Goal: Information Seeking & Learning: Learn about a topic

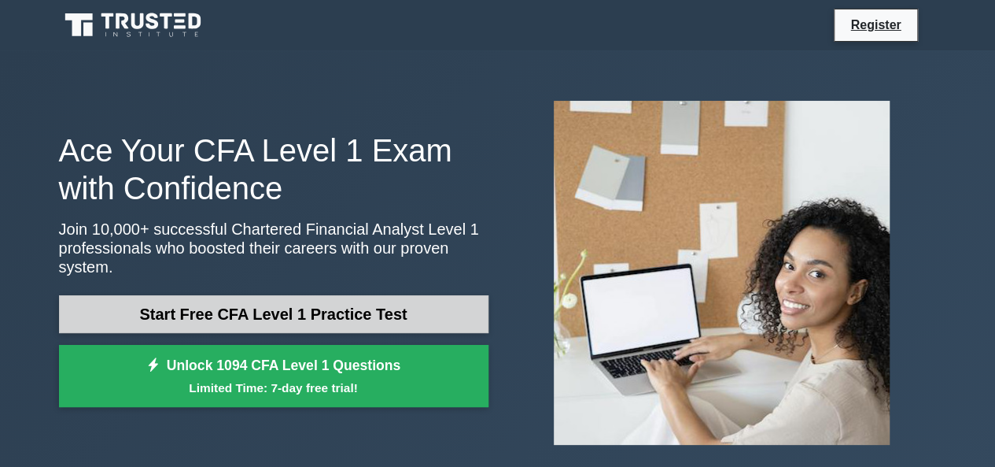
click at [219, 310] on link "Start Free CFA Level 1 Practice Test" at bounding box center [274, 314] width 430 height 38
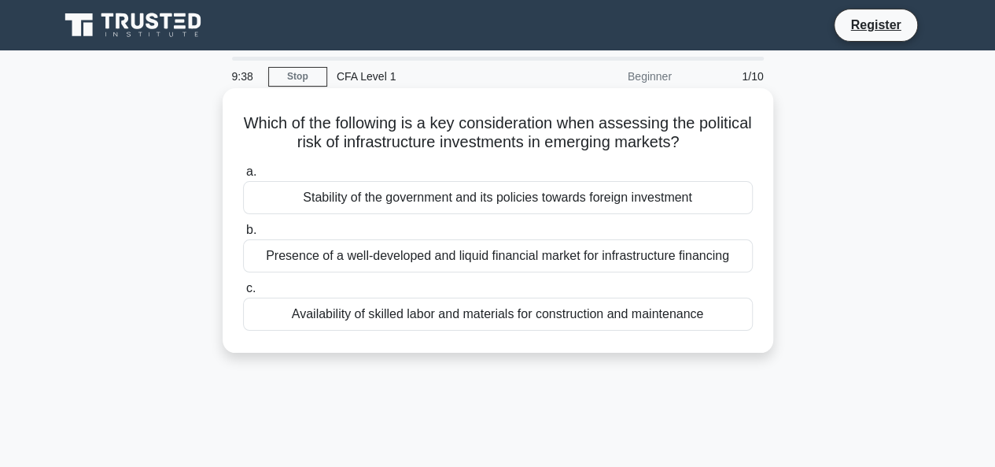
click at [425, 260] on div "Presence of a well-developed and liquid financial market for infrastructure fin…" at bounding box center [498, 255] width 510 height 33
click at [243, 235] on input "b. Presence of a well-developed and liquid financial market for infrastructure …" at bounding box center [243, 230] width 0 height 10
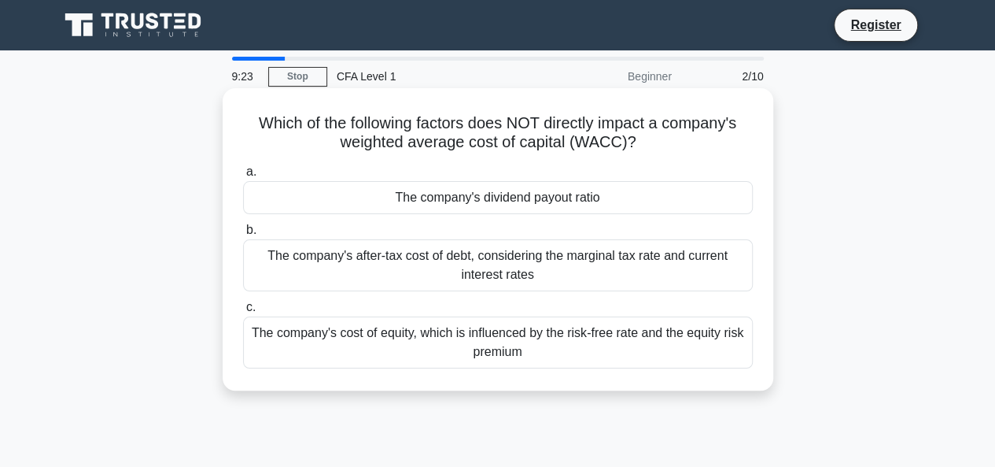
click at [467, 253] on div "The company's after-tax cost of debt, considering the marginal tax rate and cur…" at bounding box center [498, 265] width 510 height 52
click at [243, 235] on input "b. The company's after-tax cost of debt, considering the marginal tax rate and …" at bounding box center [243, 230] width 0 height 10
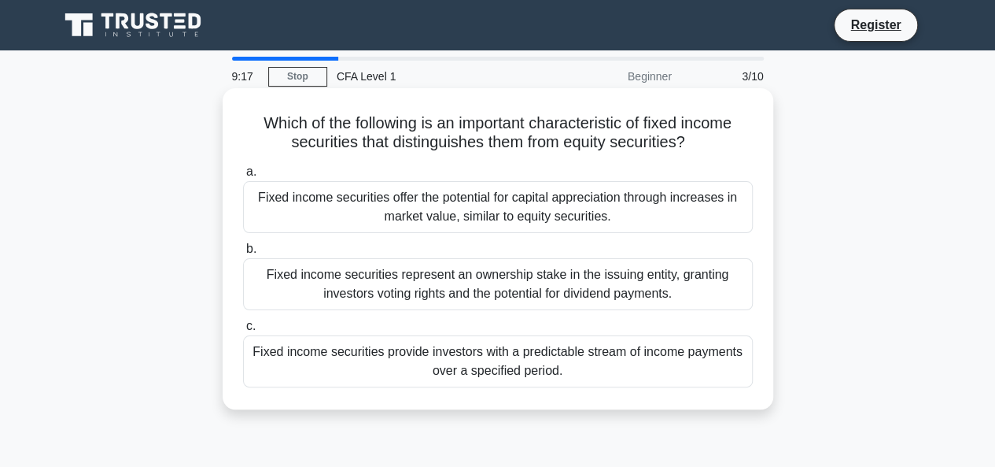
click at [426, 181] on label "a. Fixed income securities offer the potential for capital appreciation through…" at bounding box center [498, 197] width 510 height 71
click at [243, 177] on input "a. Fixed income securities offer the potential for capital appreciation through…" at bounding box center [243, 172] width 0 height 10
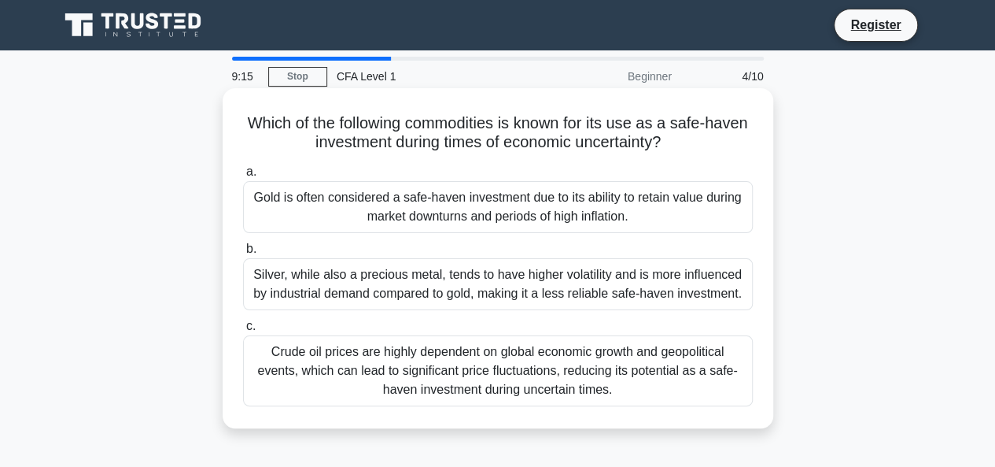
click at [423, 275] on div "Silver, while also a precious metal, tends to have higher volatility and is mor…" at bounding box center [498, 284] width 510 height 52
click at [243, 254] on input "b. Silver, while also a precious metal, tends to have higher volatility and is …" at bounding box center [243, 249] width 0 height 10
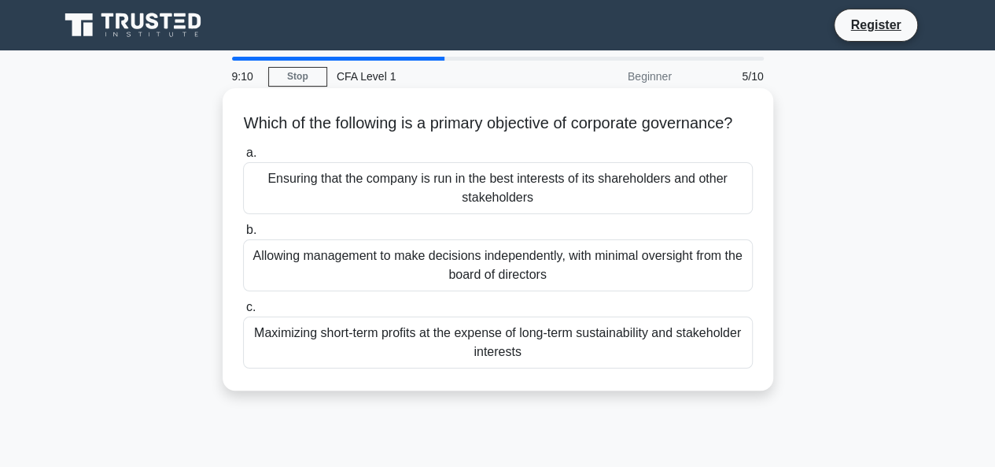
click at [473, 275] on div "Allowing management to make decisions independently, with minimal oversight fro…" at bounding box center [498, 265] width 510 height 52
click at [243, 235] on input "b. Allowing management to make decisions independently, with minimal oversight …" at bounding box center [243, 230] width 0 height 10
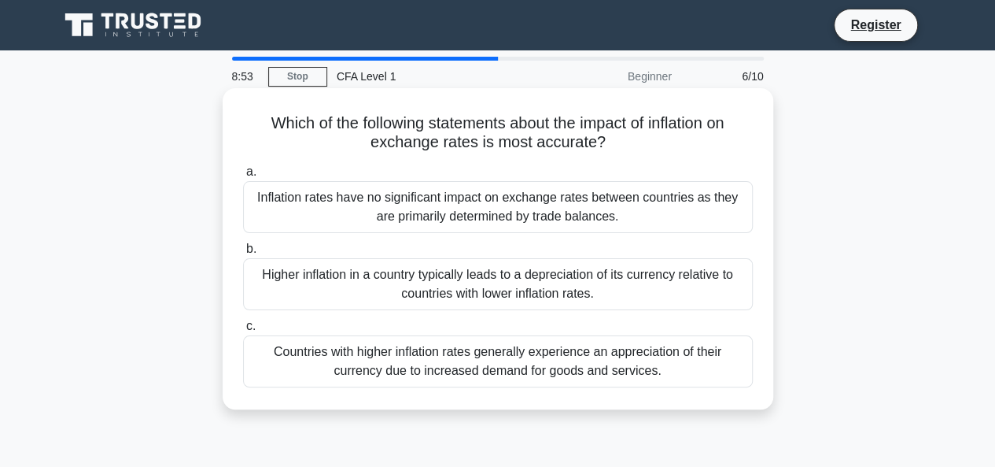
click at [470, 280] on div "Higher inflation in a country typically leads to a depreciation of its currency…" at bounding box center [498, 284] width 510 height 52
click at [243, 254] on input "b. Higher inflation in a country typically leads to a depreciation of its curre…" at bounding box center [243, 249] width 0 height 10
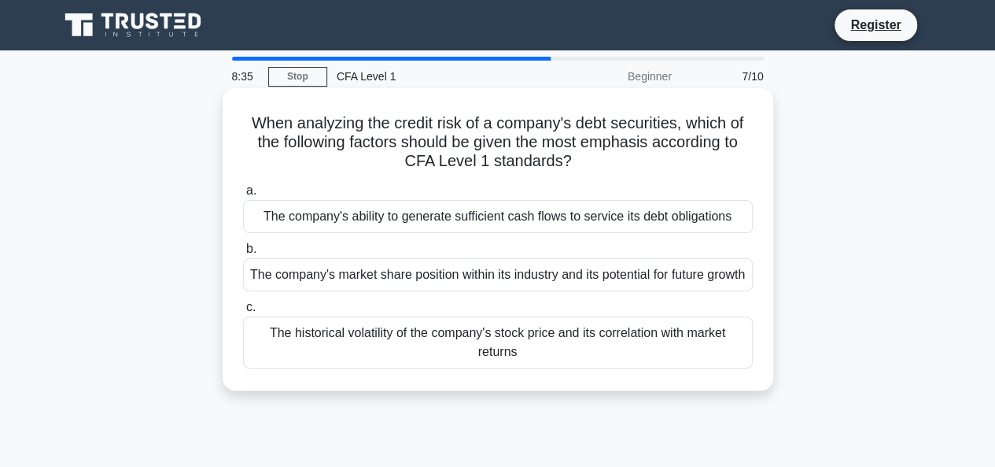
click at [480, 360] on div "The historical volatility of the company's stock price and its correlation with…" at bounding box center [498, 342] width 510 height 52
click at [243, 312] on input "c. The historical volatility of the company's stock price and its correlation w…" at bounding box center [243, 307] width 0 height 10
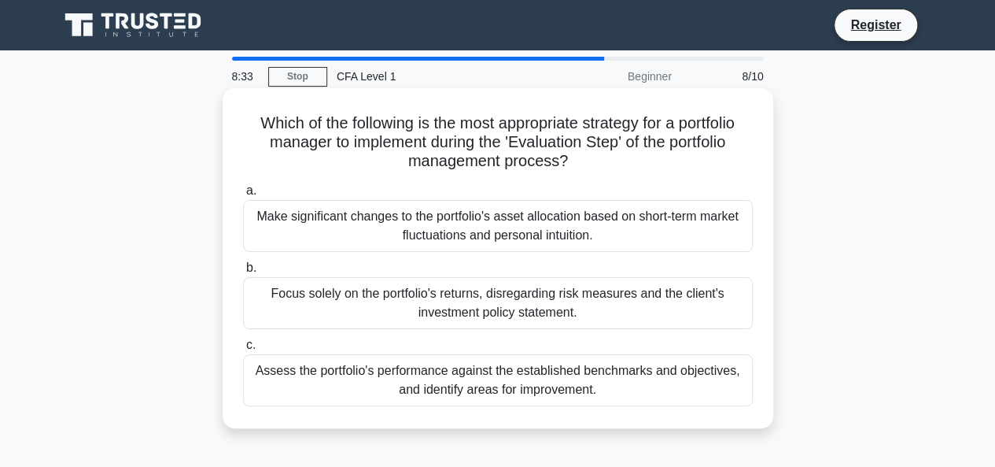
click at [446, 294] on div "Focus solely on the portfolio's returns, disregarding risk measures and the cli…" at bounding box center [498, 303] width 510 height 52
click at [243, 273] on input "b. Focus solely on the portfolio's returns, disregarding risk measures and the …" at bounding box center [243, 268] width 0 height 10
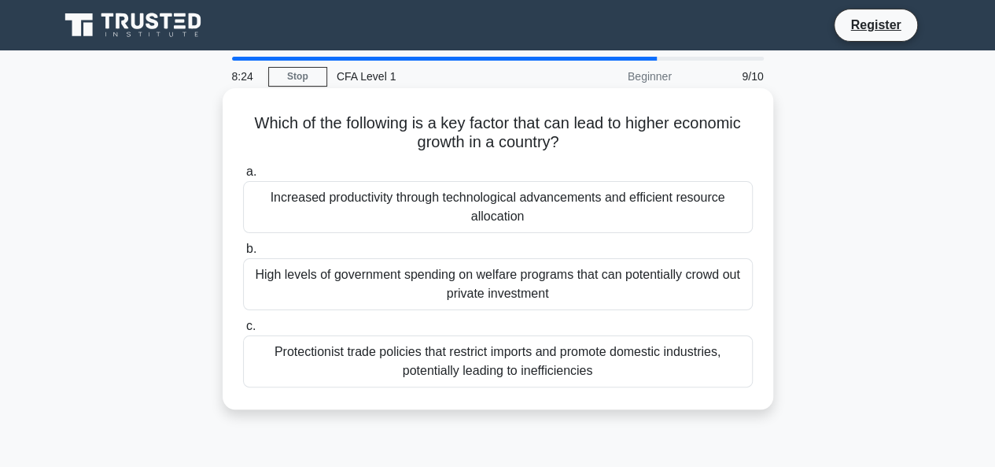
click at [439, 282] on div "High levels of government spending on welfare programs that can potentially cro…" at bounding box center [498, 284] width 510 height 52
click at [243, 254] on input "b. High levels of government spending on welfare programs that can potentially …" at bounding box center [243, 249] width 0 height 10
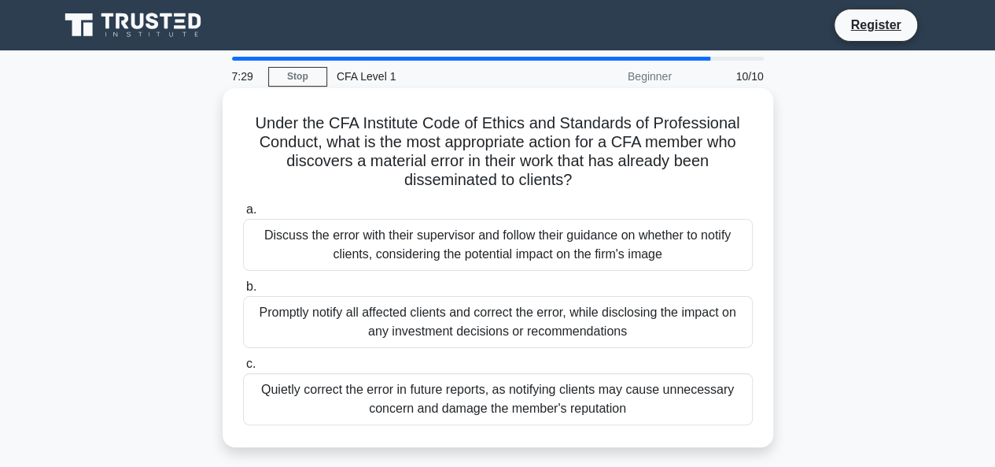
click at [474, 247] on div "Discuss the error with their supervisor and follow their guidance on whether to…" at bounding box center [498, 245] width 510 height 52
click at [243, 215] on input "a. Discuss the error with their supervisor and follow their guidance on whether…" at bounding box center [243, 210] width 0 height 10
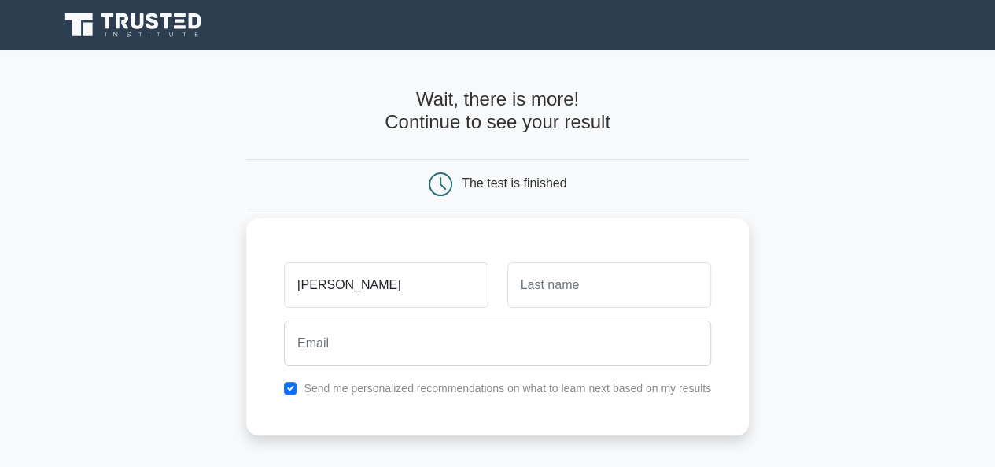
type input "olusegun"
type input "Jaiyesimi"
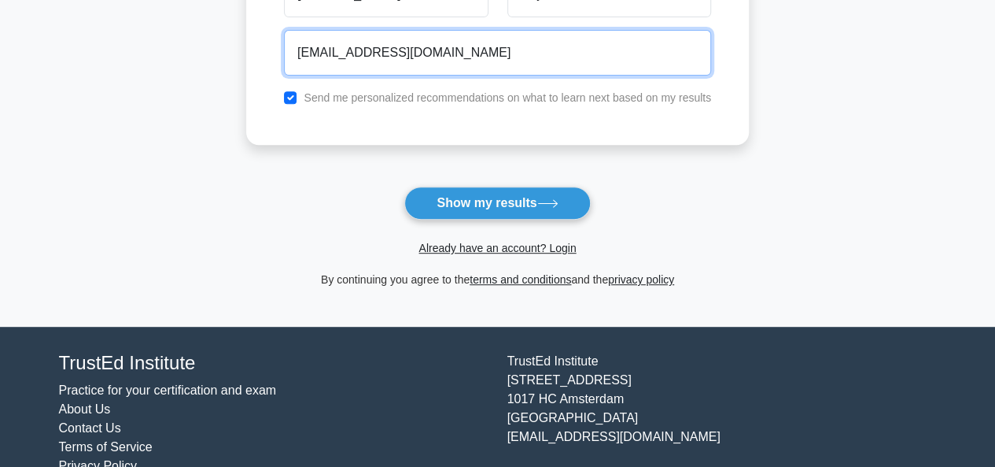
scroll to position [322, 0]
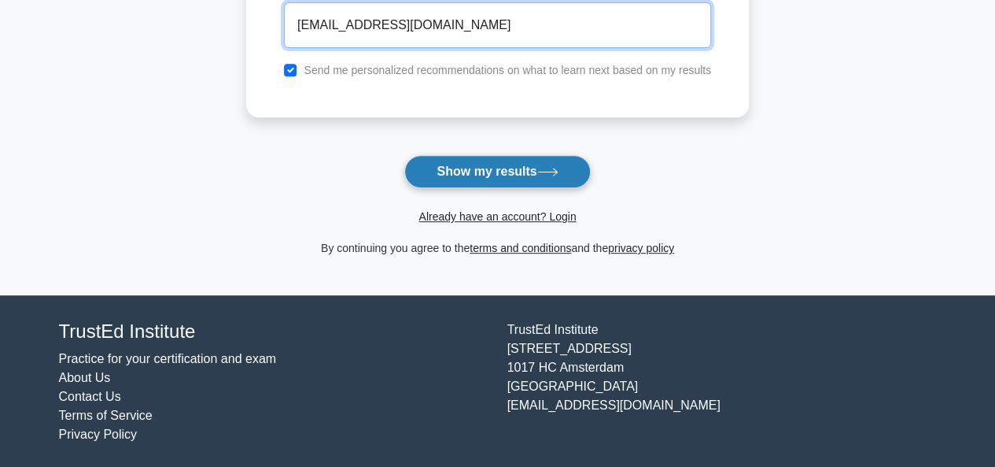
type input "olusegunjaiyesimi@gmail.com"
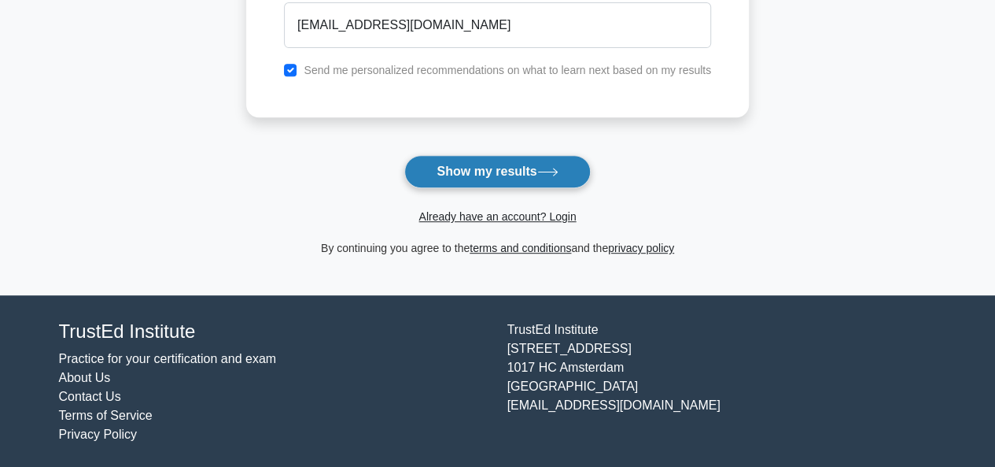
click at [469, 179] on button "Show my results" at bounding box center [497, 171] width 186 height 33
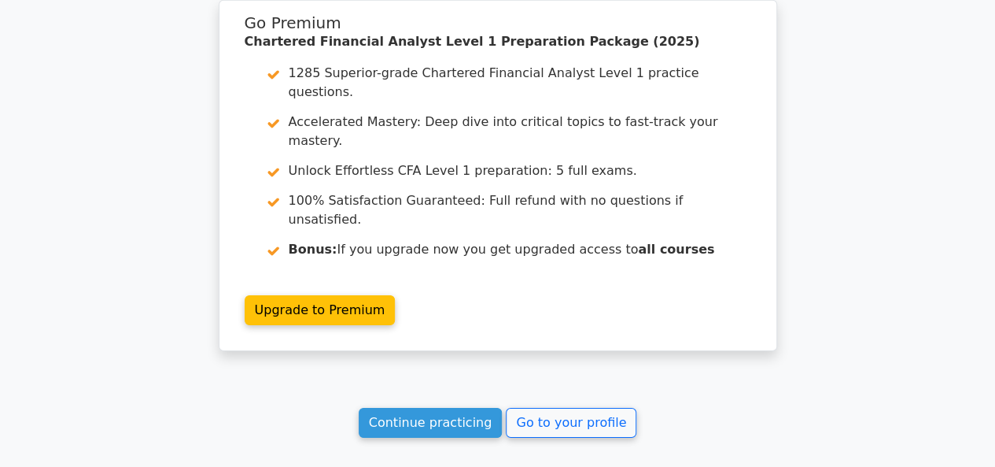
scroll to position [2618, 0]
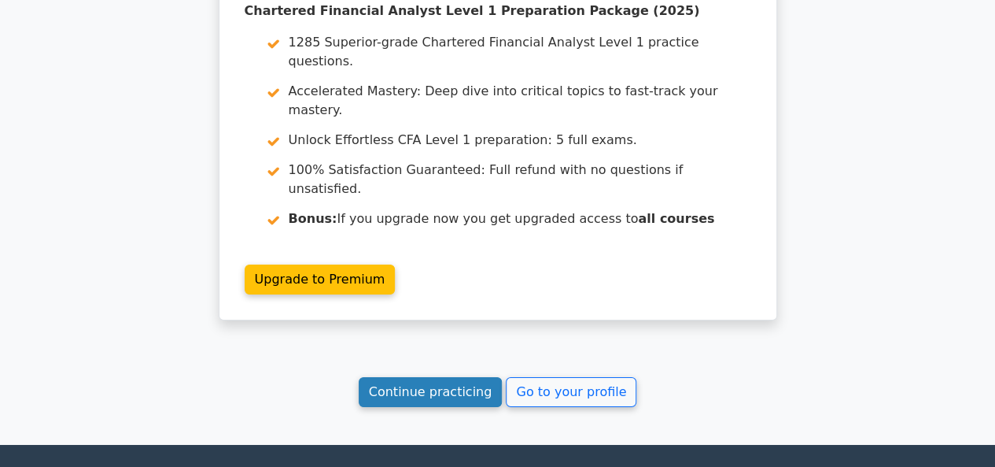
click at [430, 377] on link "Continue practicing" at bounding box center [431, 392] width 144 height 30
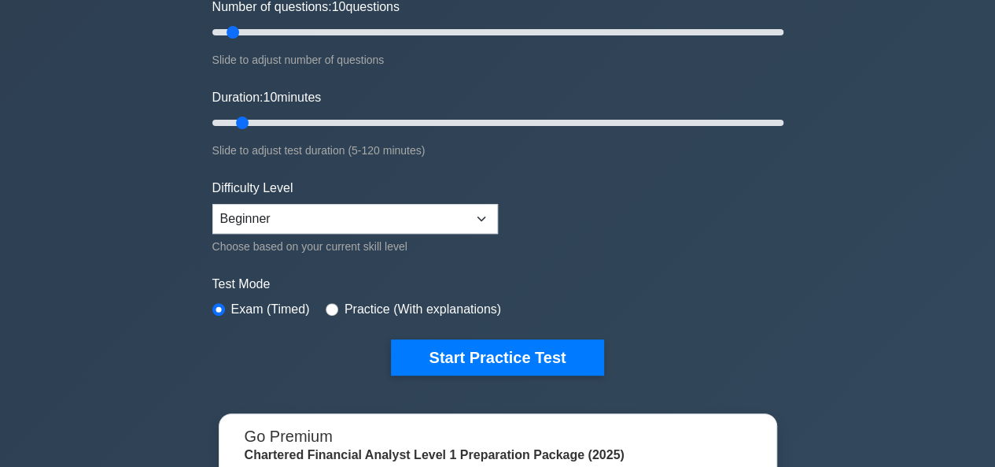
scroll to position [220, 0]
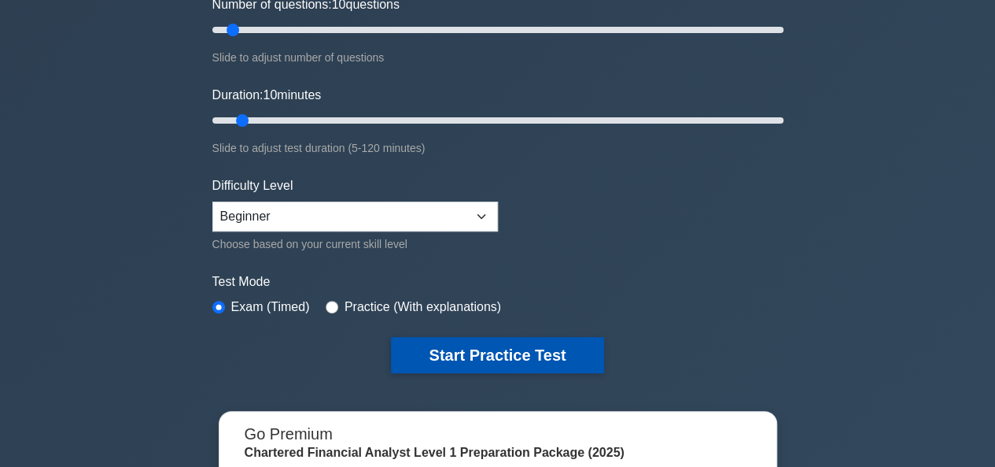
click at [467, 352] on button "Start Practice Test" at bounding box center [497, 355] width 212 height 36
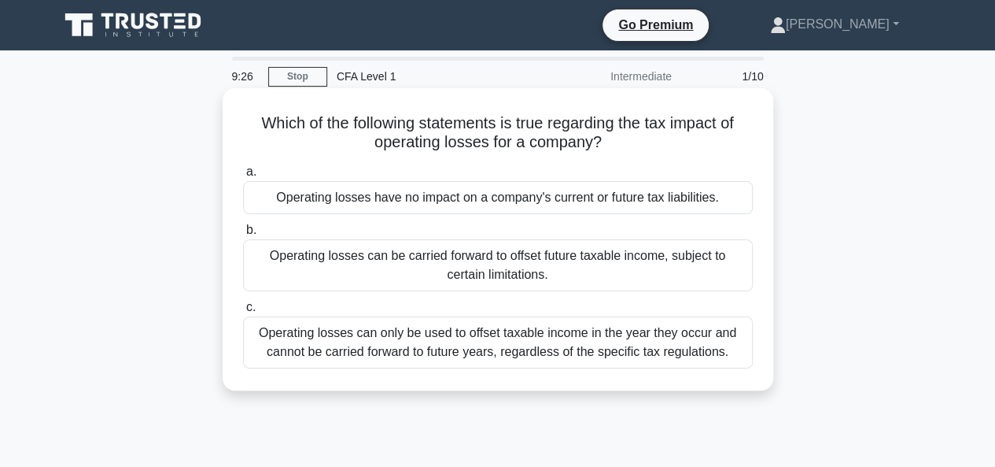
click at [493, 263] on div "Operating losses can be carried forward to offset future taxable income, subjec…" at bounding box center [498, 265] width 510 height 52
click at [243, 235] on input "b. Operating losses can be carried forward to offset future taxable income, sub…" at bounding box center [243, 230] width 0 height 10
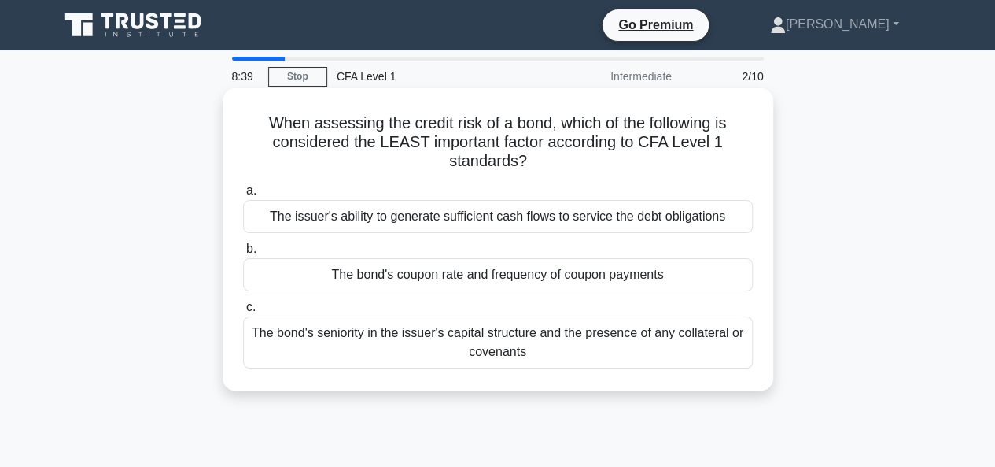
click at [442, 278] on div "The bond's coupon rate and frequency of coupon payments" at bounding box center [498, 274] width 510 height 33
click at [243, 254] on input "b. The bond's coupon rate and frequency of coupon payments" at bounding box center [243, 249] width 0 height 10
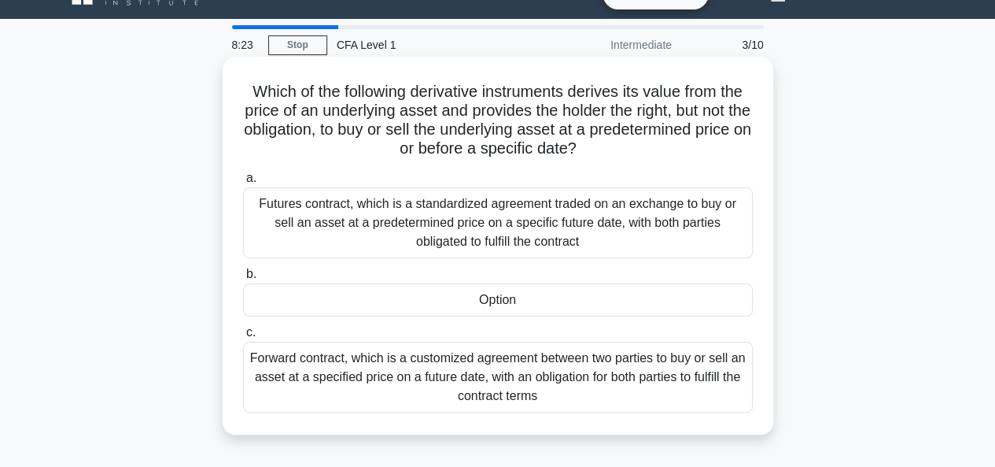
scroll to position [63, 0]
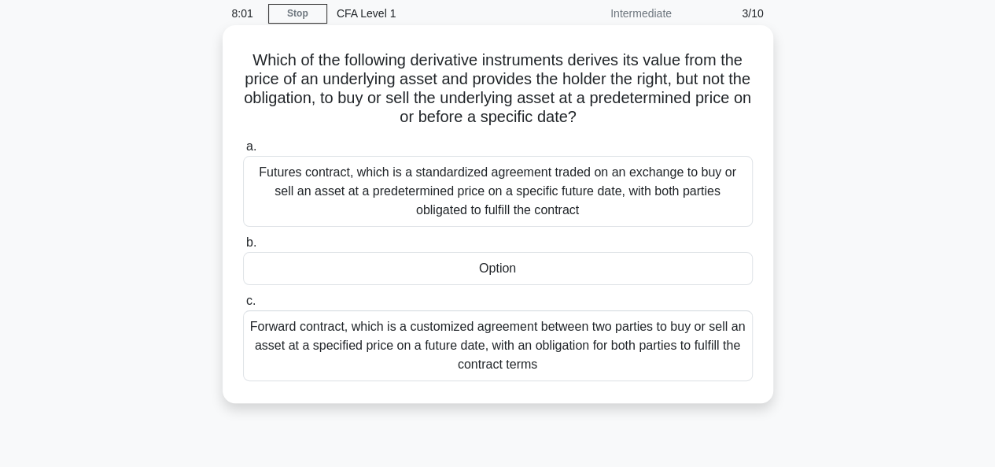
click at [535, 345] on div "Forward contract, which is a customized agreement between two parties to buy or…" at bounding box center [498, 345] width 510 height 71
click at [243, 306] on input "c. Forward contract, which is a customized agreement between two parties to buy…" at bounding box center [243, 301] width 0 height 10
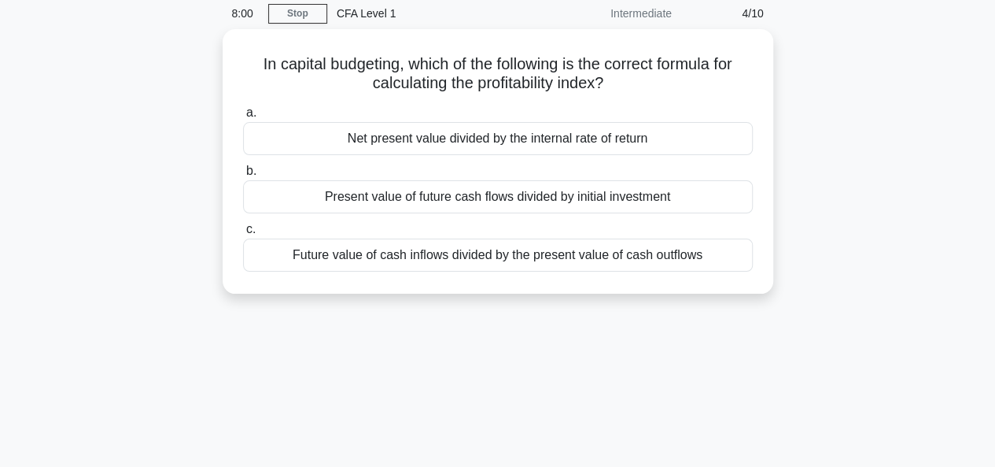
scroll to position [0, 0]
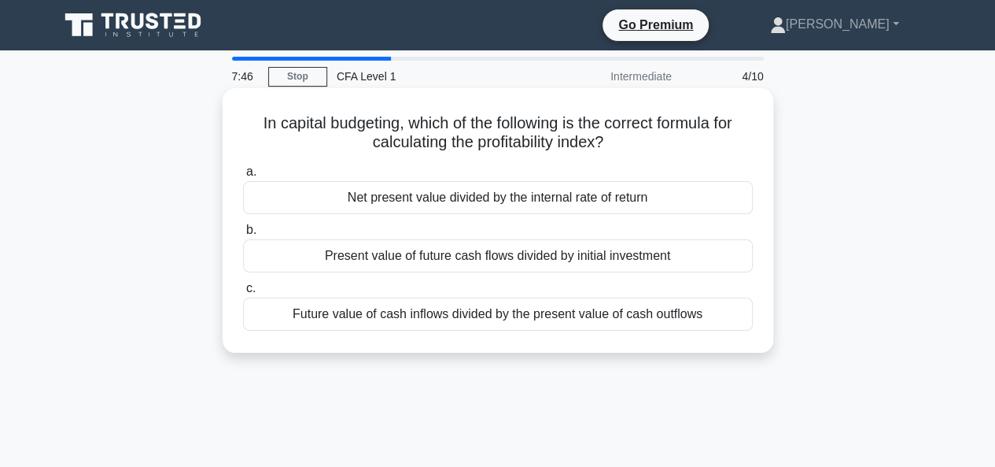
click at [479, 202] on div "Net present value divided by the internal rate of return" at bounding box center [498, 197] width 510 height 33
click at [243, 177] on input "a. Net present value divided by the internal rate of return" at bounding box center [243, 172] width 0 height 10
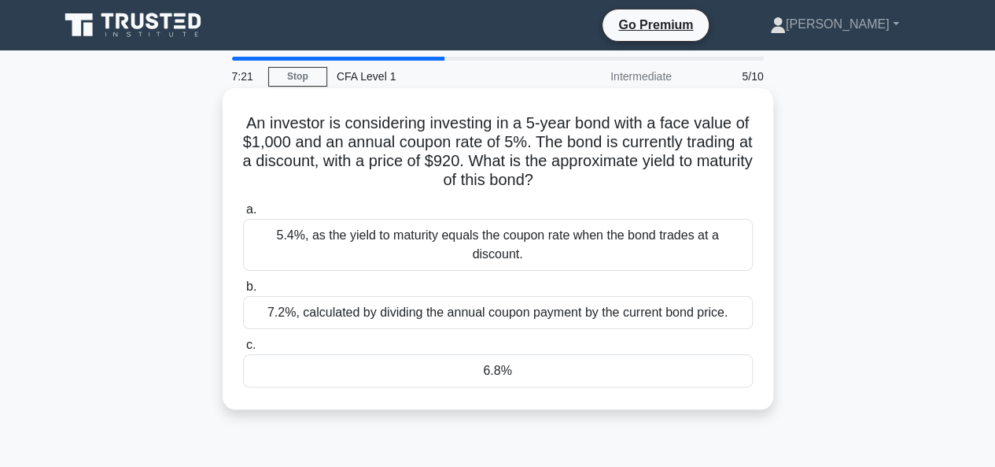
click at [410, 231] on div "5.4%, as the yield to maturity equals the coupon rate when the bond trades at a…" at bounding box center [498, 245] width 510 height 52
click at [243, 215] on input "a. 5.4%, as the yield to maturity equals the coupon rate when the bond trades a…" at bounding box center [243, 210] width 0 height 10
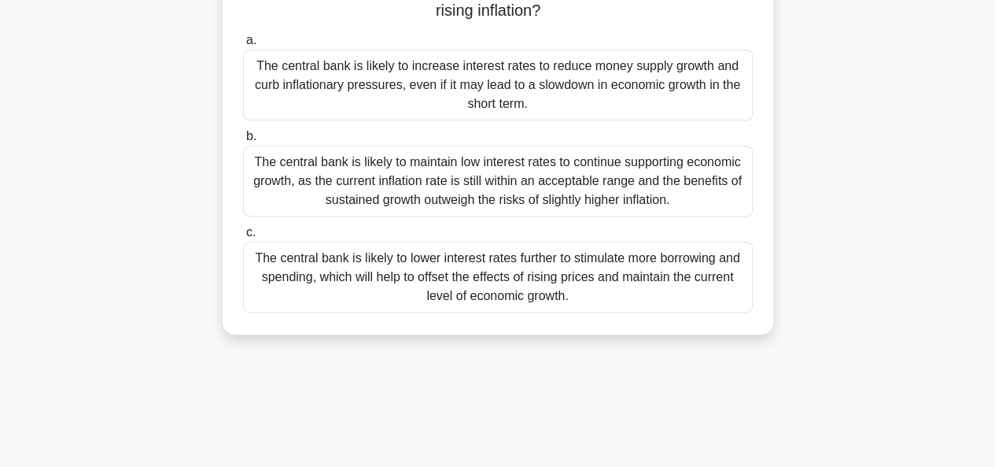
scroll to position [252, 0]
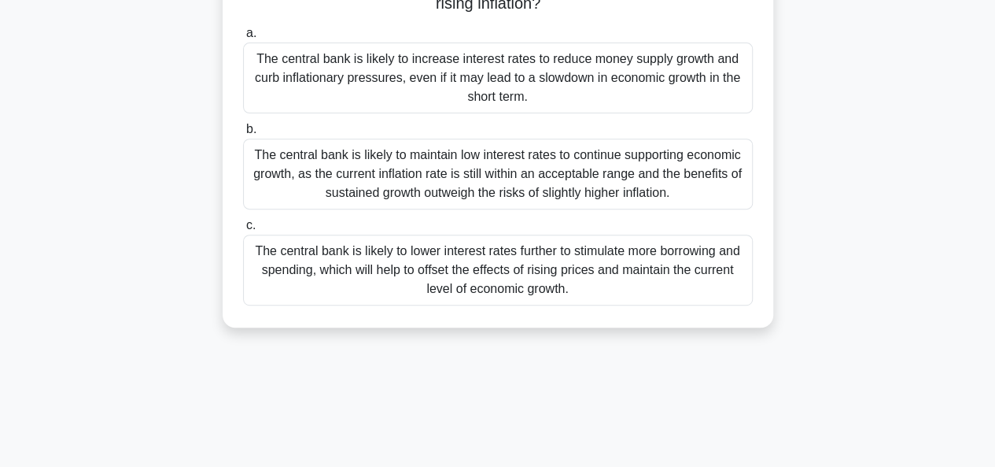
click at [522, 67] on div "The central bank is likely to increase interest rates to reduce money supply gr…" at bounding box center [498, 77] width 510 height 71
click at [243, 39] on input "a. The central bank is likely to increase interest rates to reduce money supply…" at bounding box center [243, 33] width 0 height 10
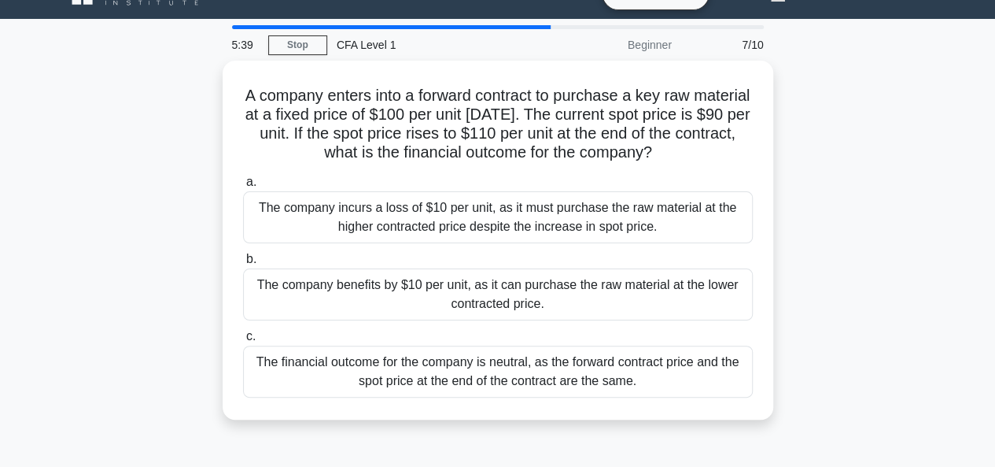
scroll to position [63, 0]
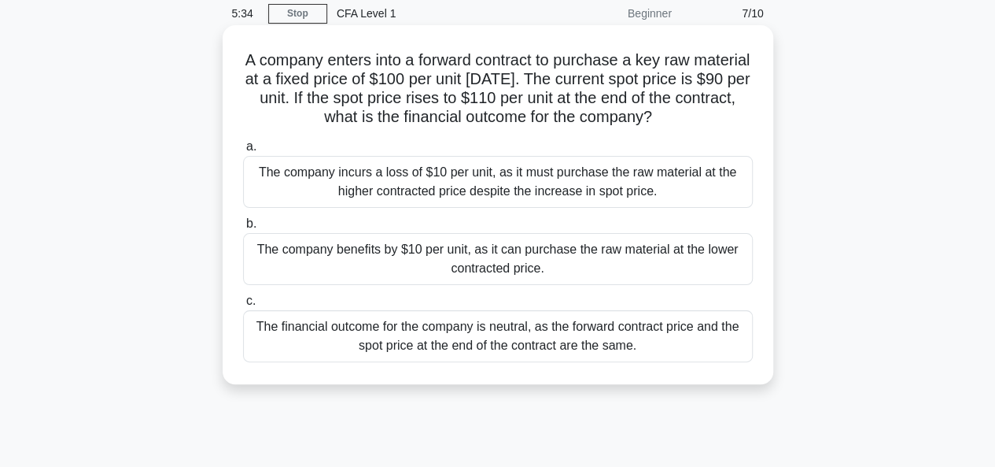
click at [488, 180] on div "The company incurs a loss of $10 per unit, as it must purchase the raw material…" at bounding box center [498, 182] width 510 height 52
click at [243, 152] on input "a. The company incurs a loss of $10 per unit, as it must purchase the raw mater…" at bounding box center [243, 147] width 0 height 10
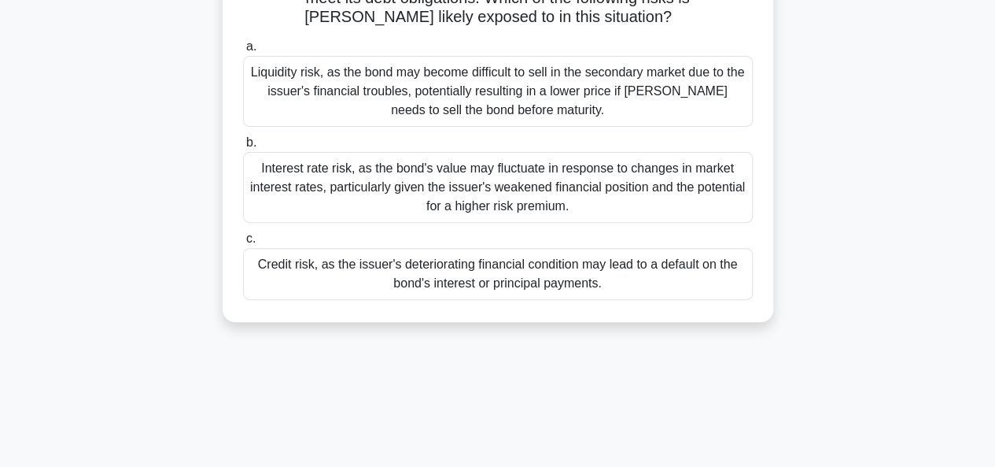
scroll to position [189, 0]
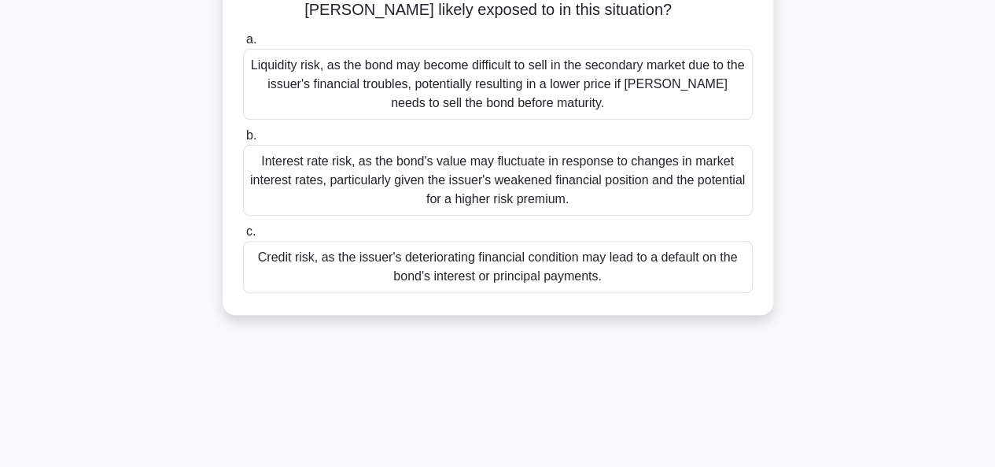
click at [367, 265] on div "Credit risk, as the issuer's deteriorating financial condition may lead to a de…" at bounding box center [498, 267] width 510 height 52
click at [243, 237] on input "c. Credit risk, as the issuer's deteriorating financial condition may lead to a…" at bounding box center [243, 232] width 0 height 10
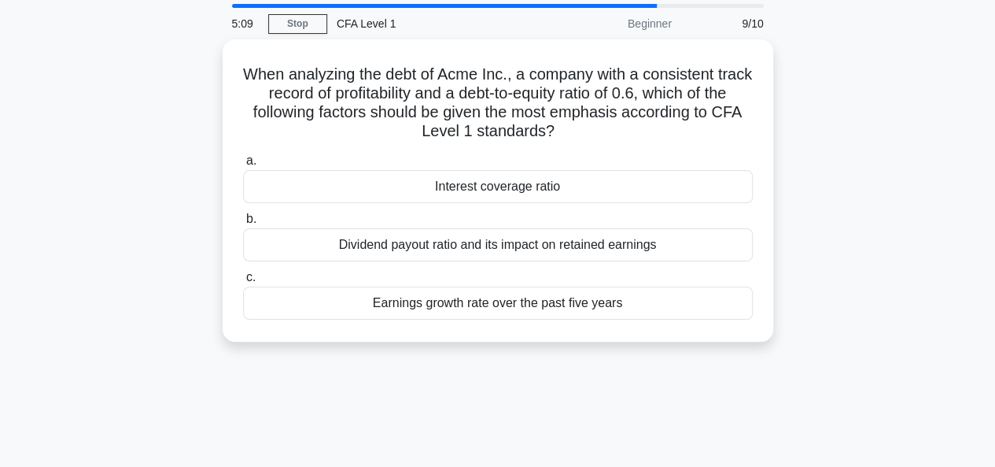
scroll to position [0, 0]
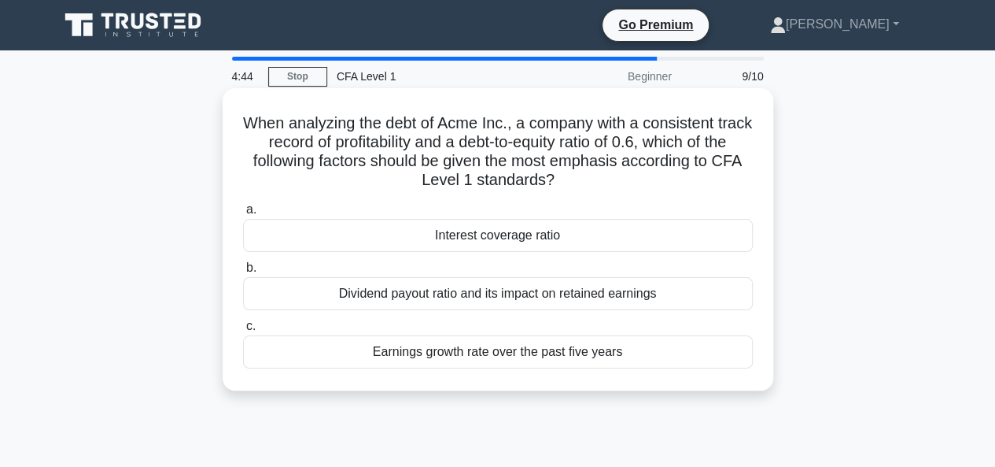
click at [484, 301] on div "Dividend payout ratio and its impact on retained earnings" at bounding box center [498, 293] width 510 height 33
click at [243, 273] on input "b. Dividend payout ratio and its impact on retained earnings" at bounding box center [243, 268] width 0 height 10
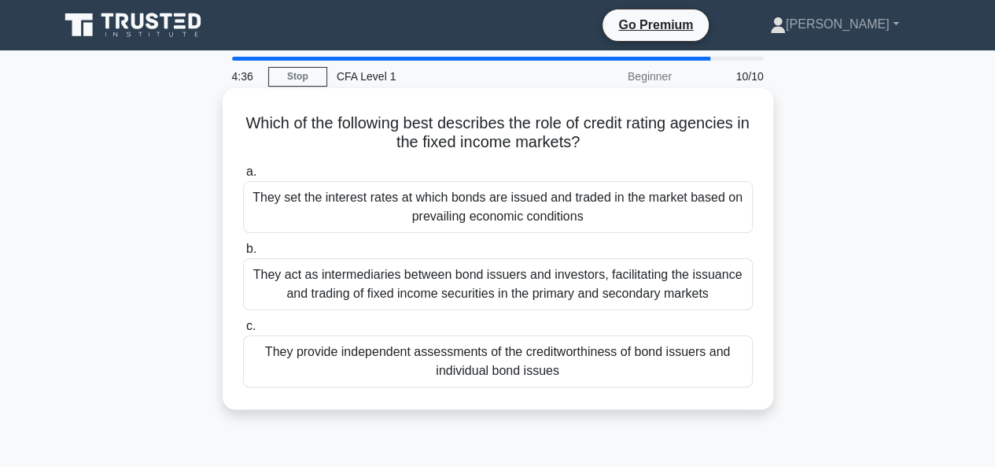
click at [449, 282] on div "They act as intermediaries between bond issuers and investors, facilitating the…" at bounding box center [498, 284] width 510 height 52
click at [243, 254] on input "b. They act as intermediaries between bond issuers and investors, facilitating …" at bounding box center [243, 249] width 0 height 10
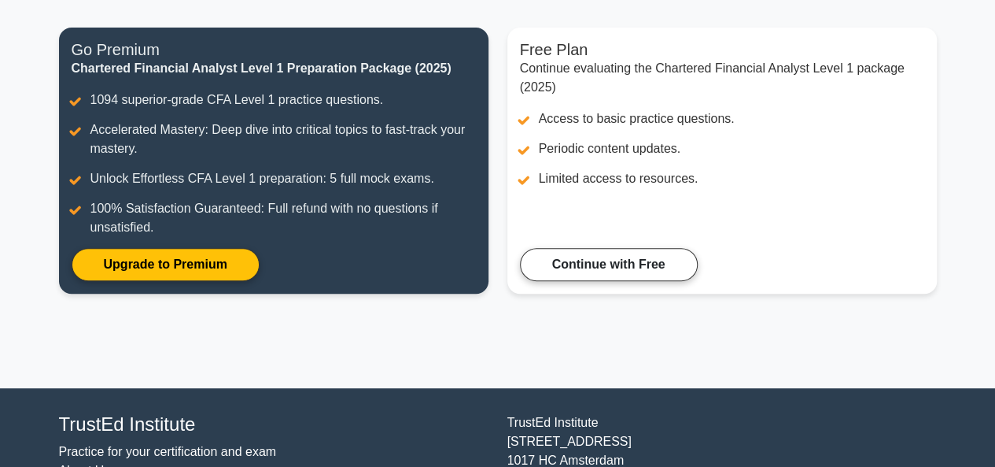
scroll to position [282, 0]
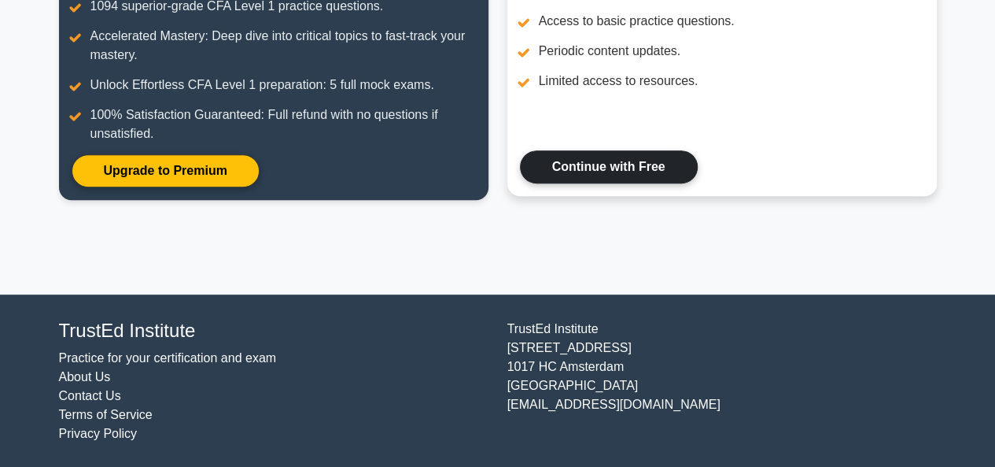
click at [563, 164] on link "Continue with Free" at bounding box center [609, 166] width 178 height 33
